Goal: Task Accomplishment & Management: Manage account settings

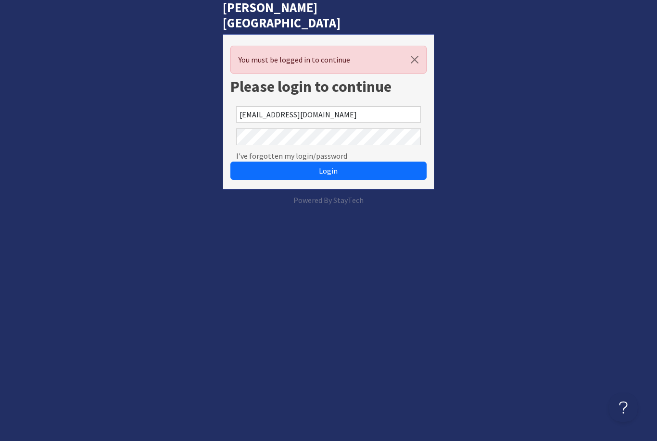
click at [328, 161] on button "Login" at bounding box center [328, 170] width 196 height 18
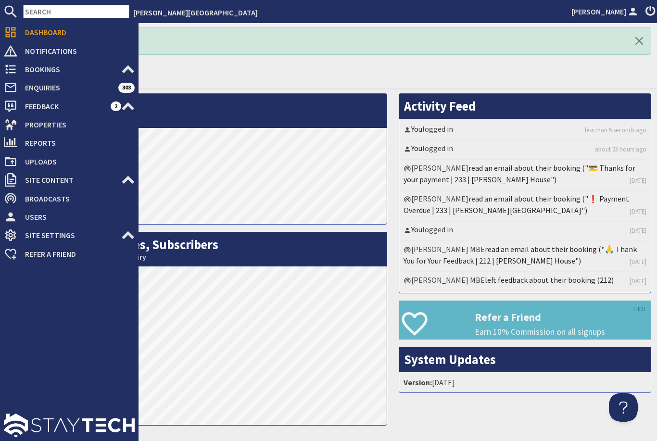
click at [12, 127] on use at bounding box center [11, 124] width 12 height 11
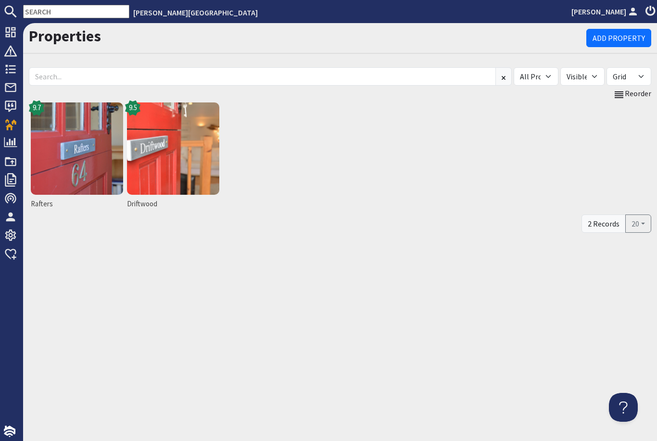
click at [72, 163] on img at bounding box center [77, 148] width 92 height 92
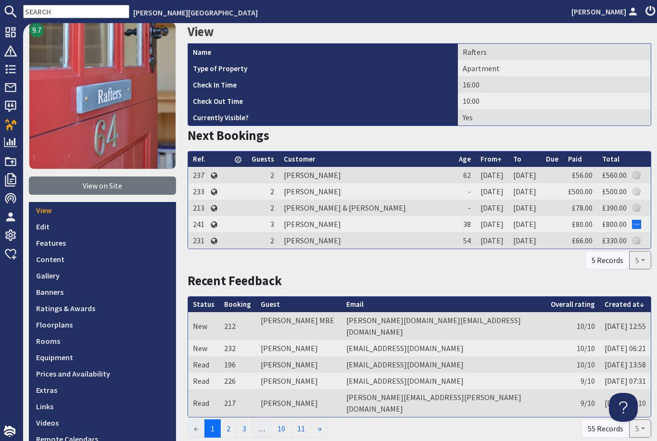
scroll to position [42, 0]
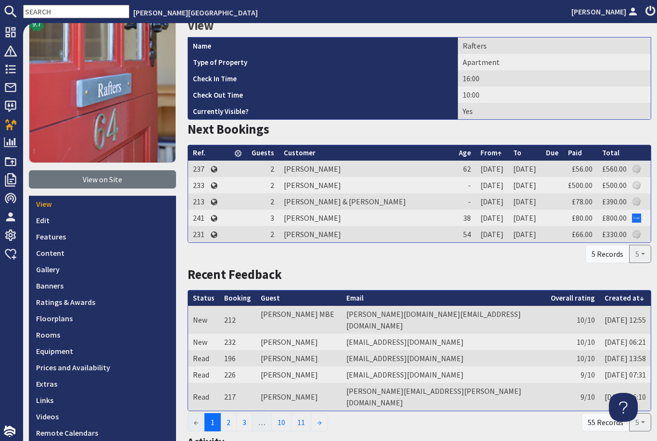
click at [79, 363] on link "Prices and Availability" at bounding box center [102, 367] width 147 height 16
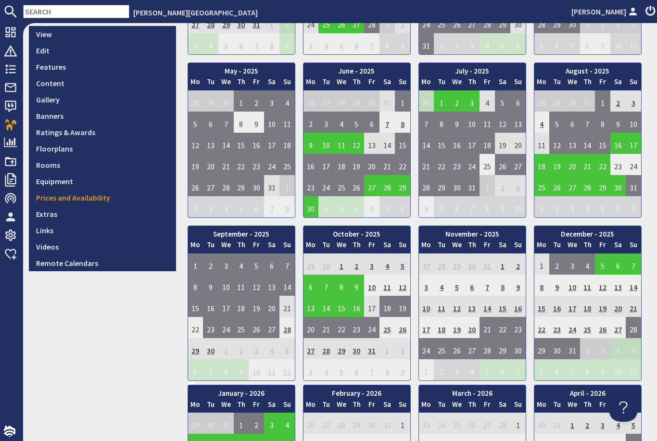
scroll to position [213, 0]
